Goal: Task Accomplishment & Management: Manage account settings

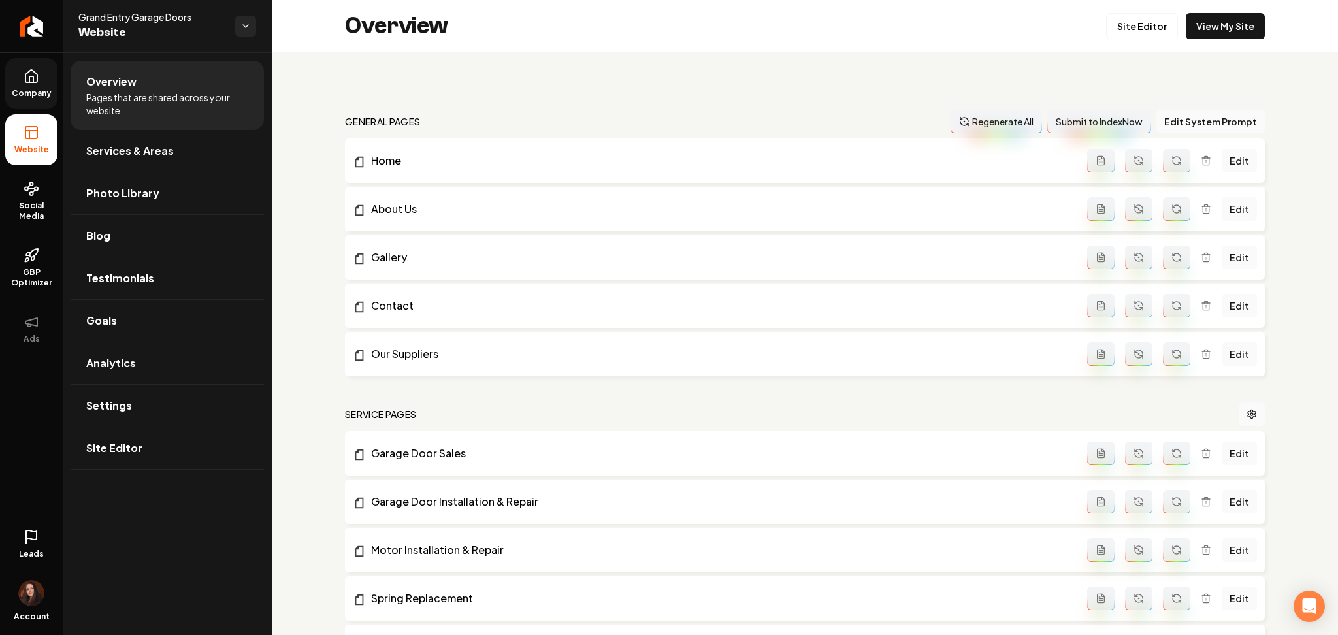
click at [53, 89] on span "Company" at bounding box center [32, 93] width 50 height 10
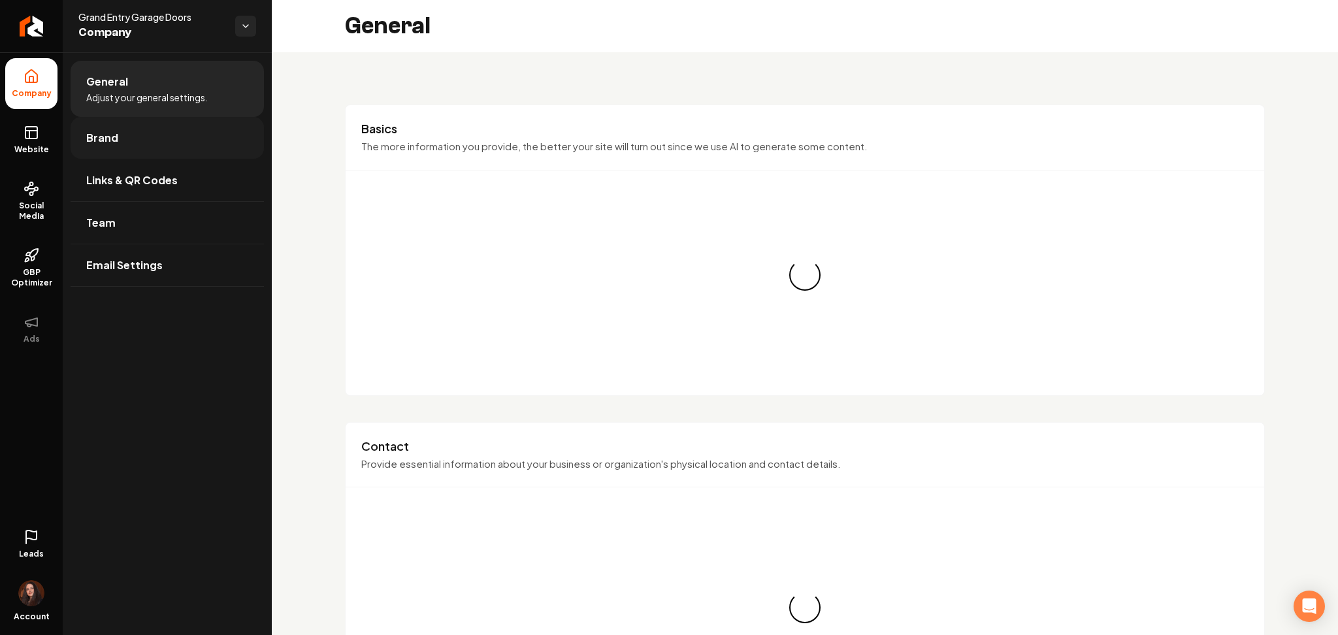
click at [90, 148] on link "Brand" at bounding box center [167, 138] width 193 height 42
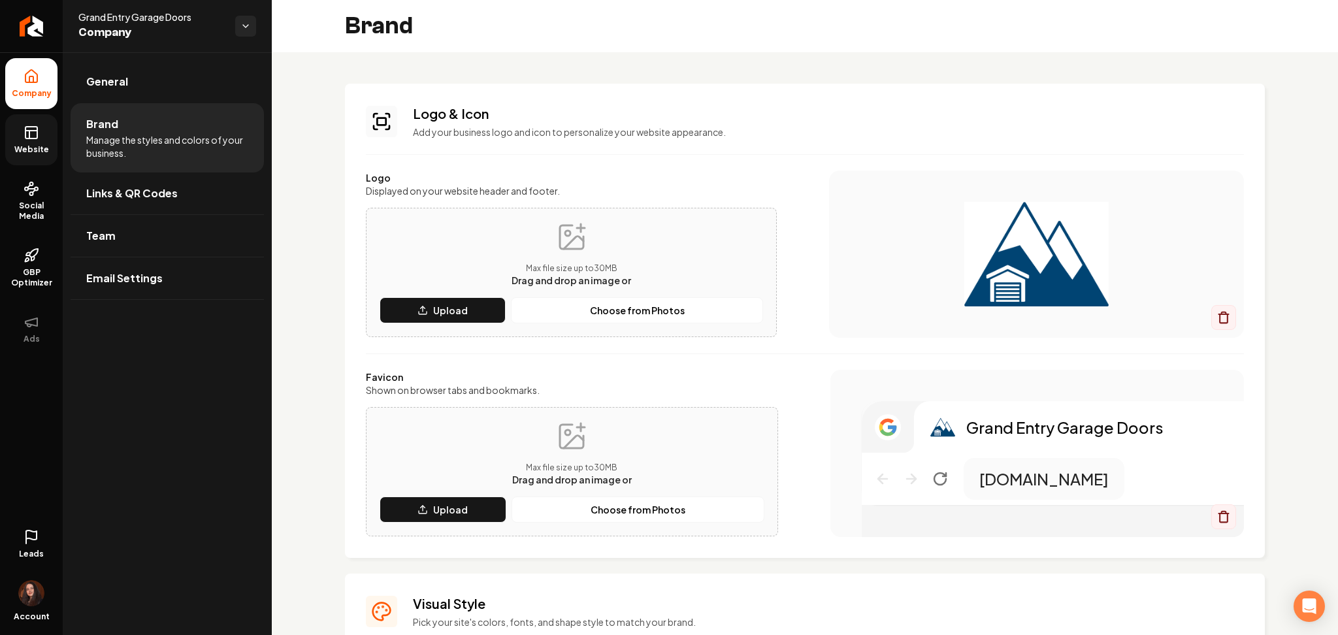
click at [25, 140] on icon at bounding box center [32, 133] width 16 height 16
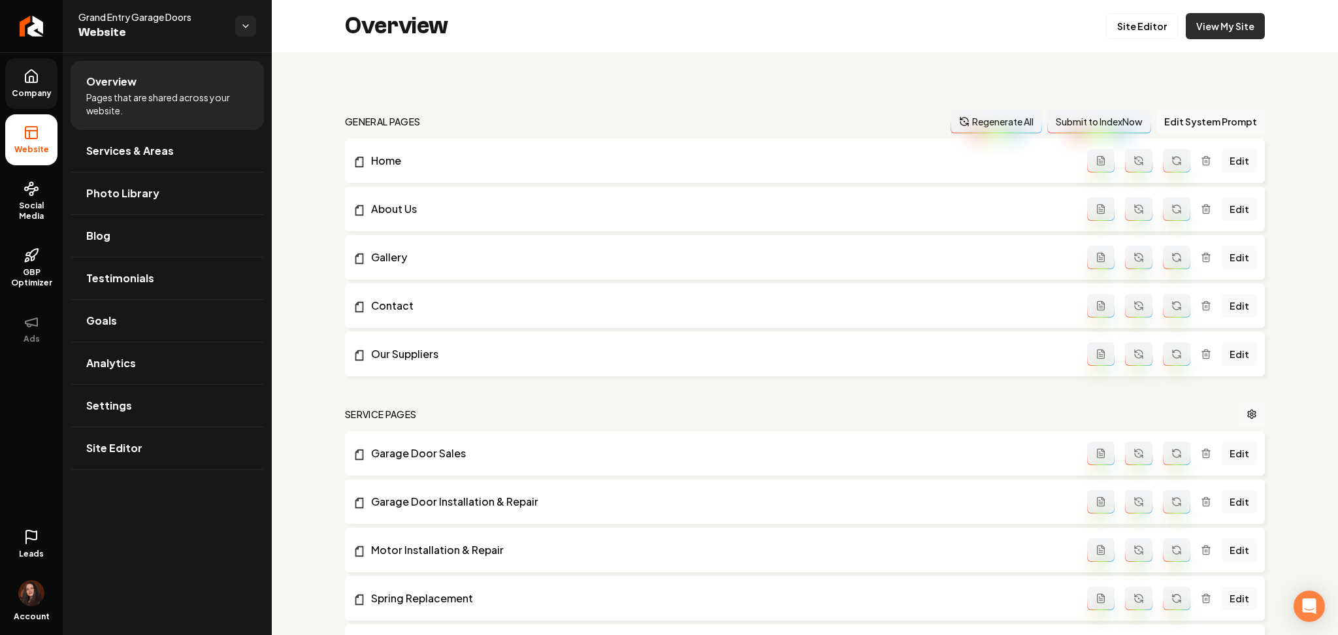
click at [1210, 27] on link "View My Site" at bounding box center [1225, 26] width 79 height 26
click at [80, 189] on link "Photo Library" at bounding box center [167, 193] width 193 height 42
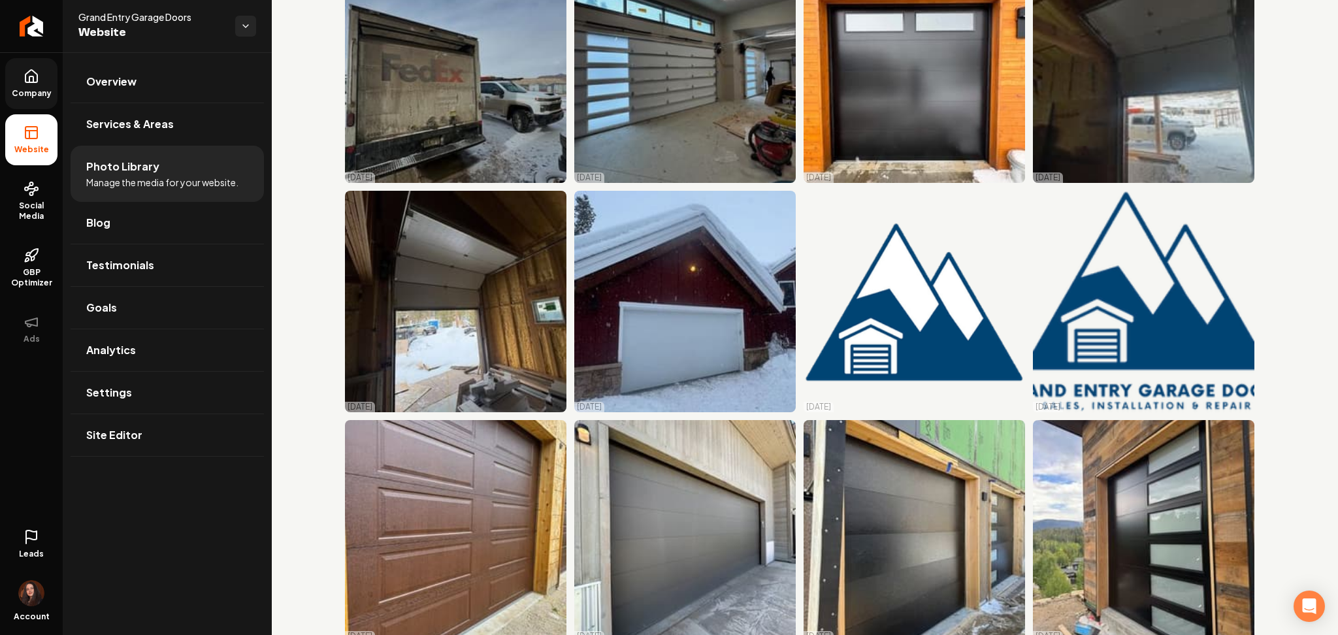
scroll to position [1132, 0]
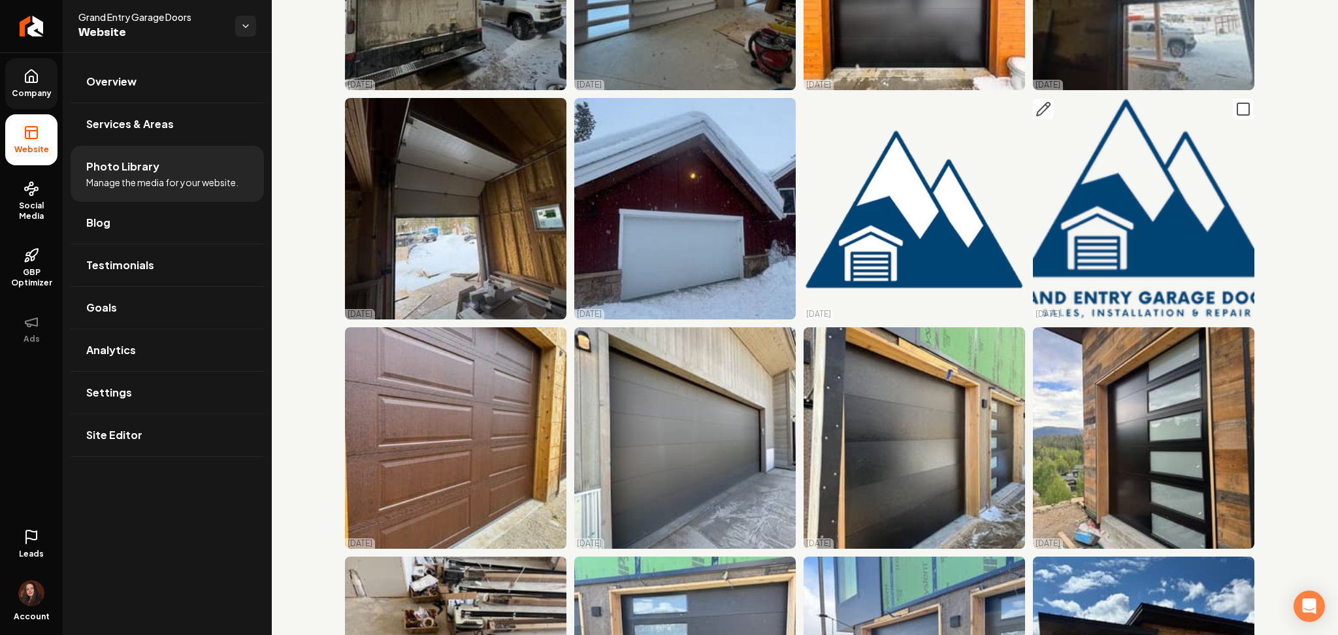
click at [1235, 101] on icon "Main content area" at bounding box center [1243, 109] width 16 height 16
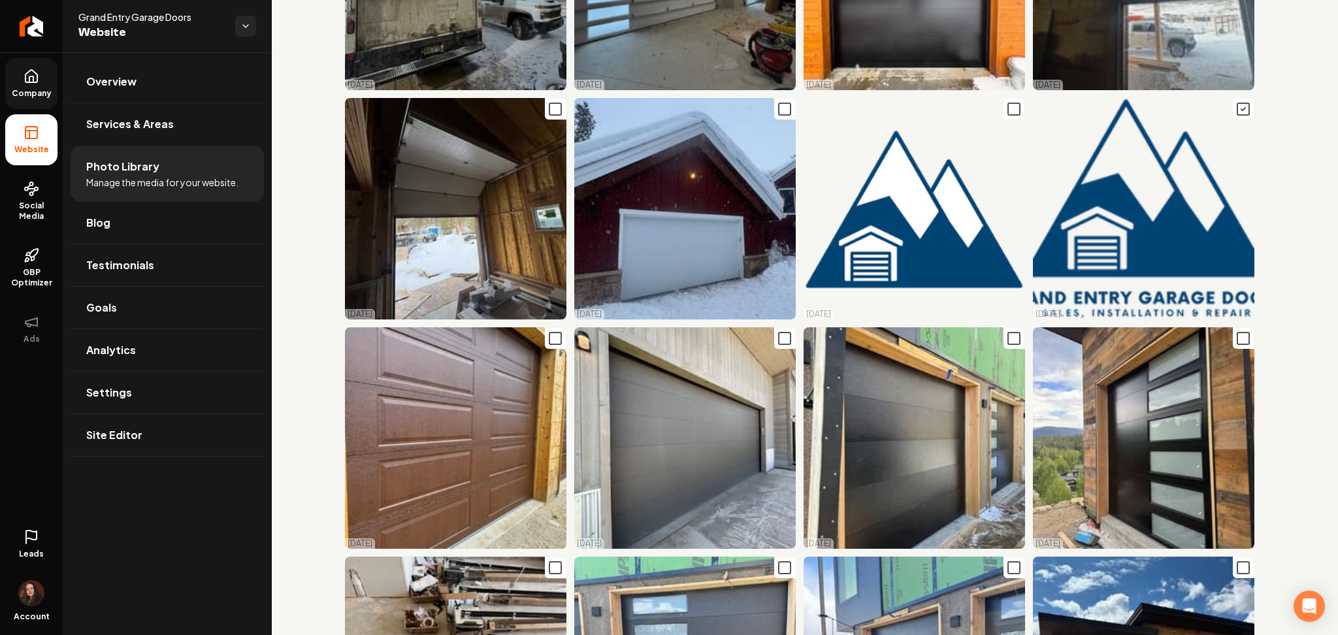
click at [42, 88] on span "Company" at bounding box center [32, 93] width 50 height 10
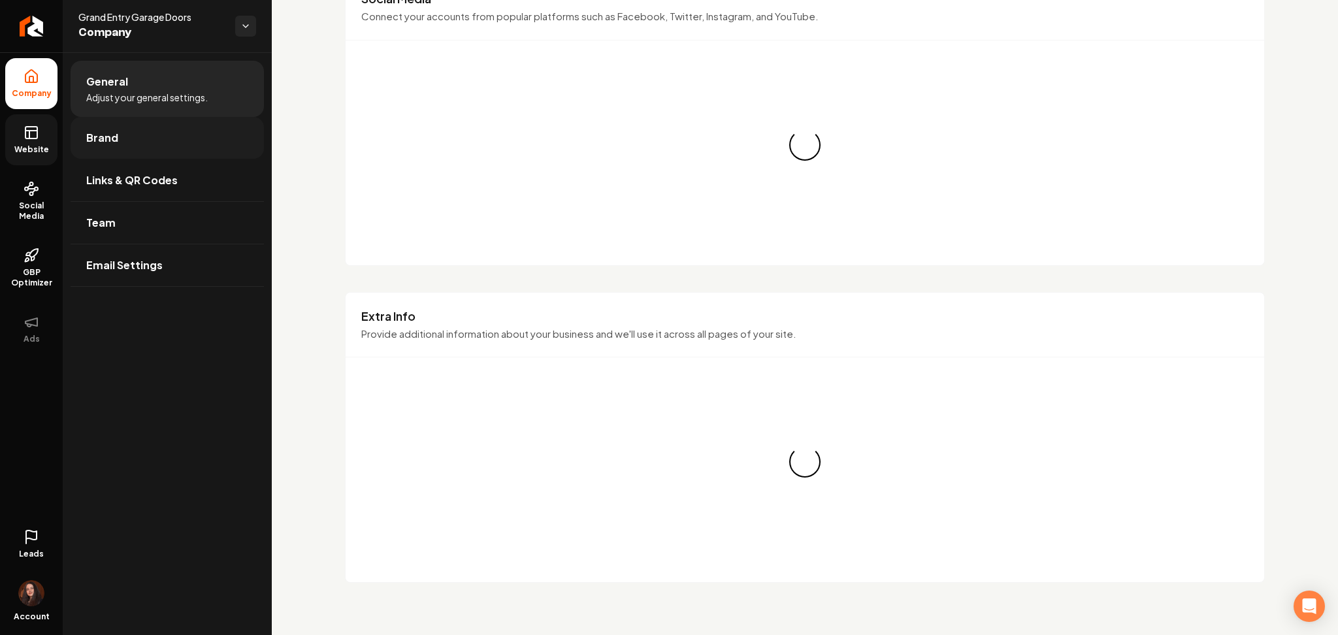
click at [97, 129] on link "Brand" at bounding box center [167, 138] width 193 height 42
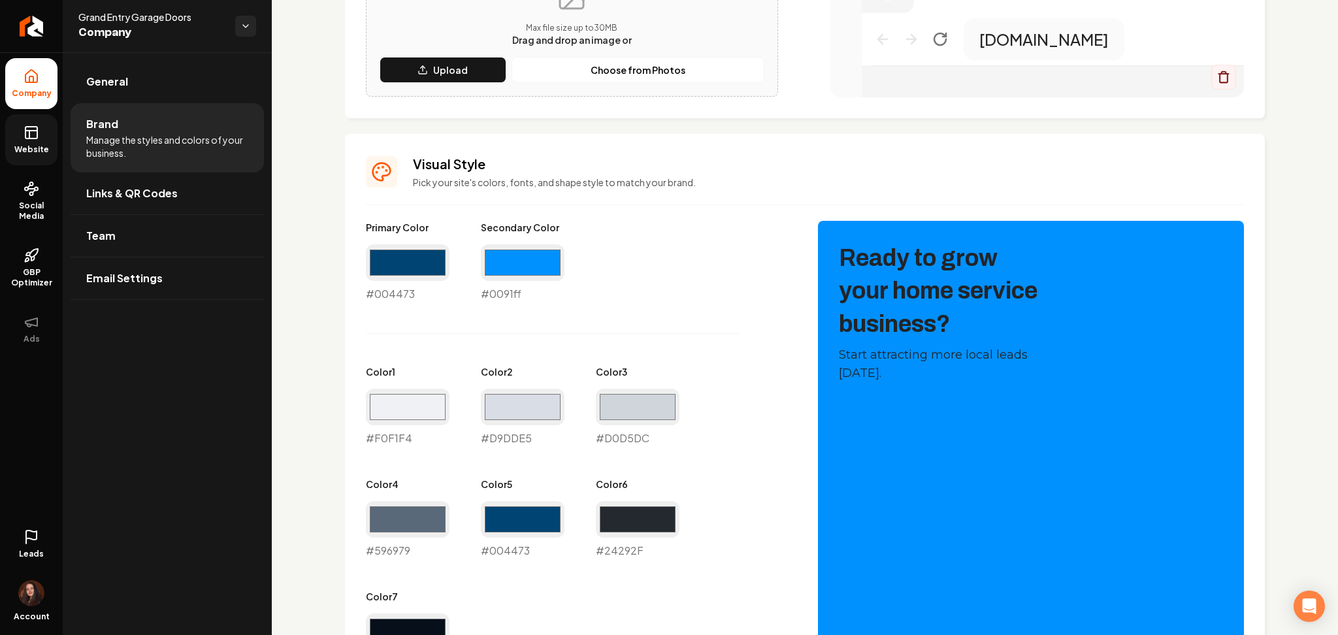
scroll to position [4, 0]
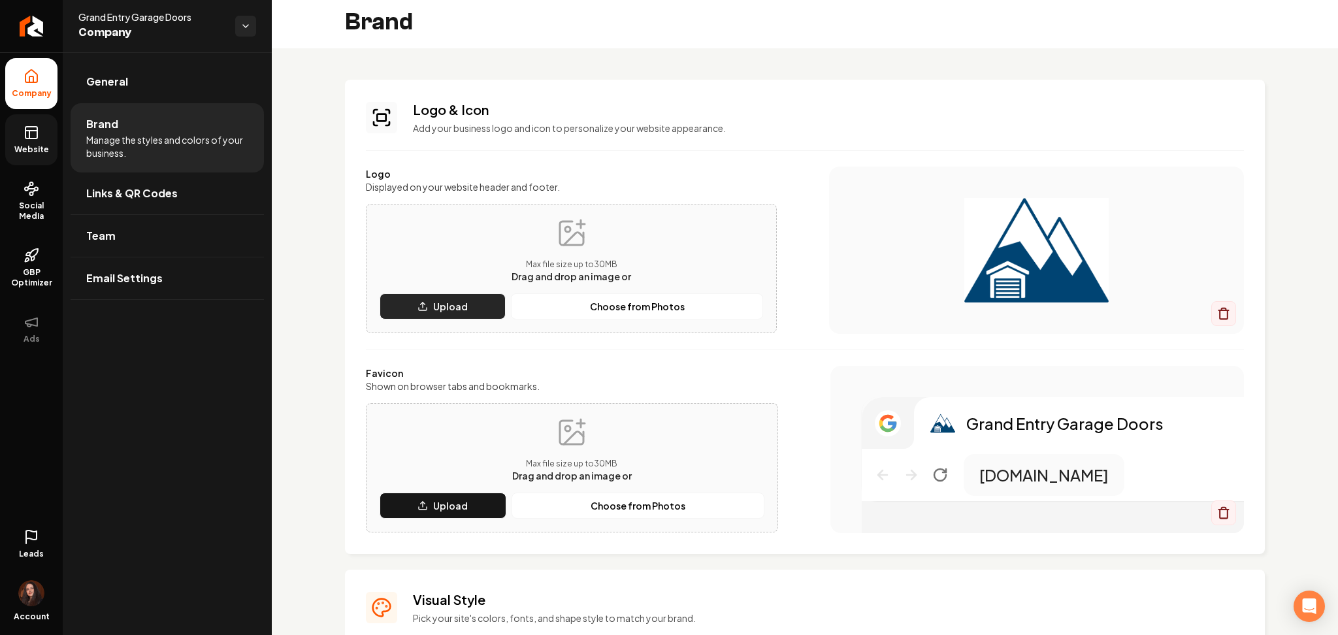
click at [442, 316] on button "Upload" at bounding box center [443, 306] width 126 height 26
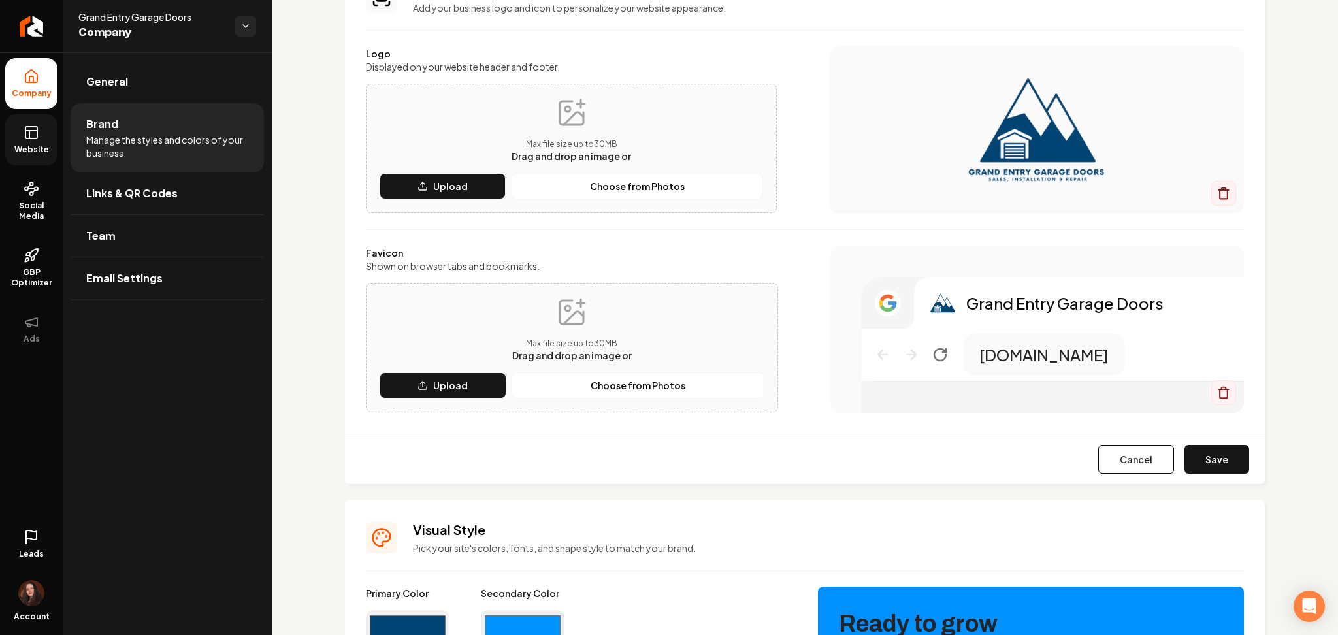
scroll to position [0, 0]
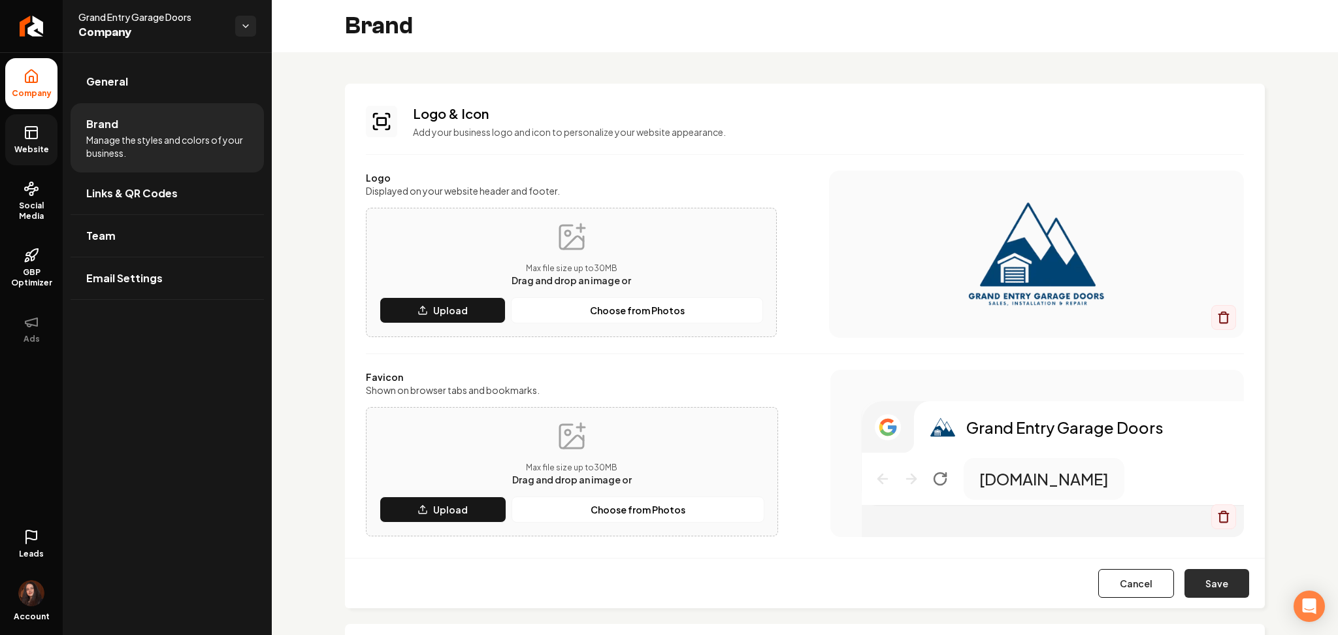
click at [1203, 579] on button "Save" at bounding box center [1216, 583] width 65 height 29
